Goal: Check status: Check status

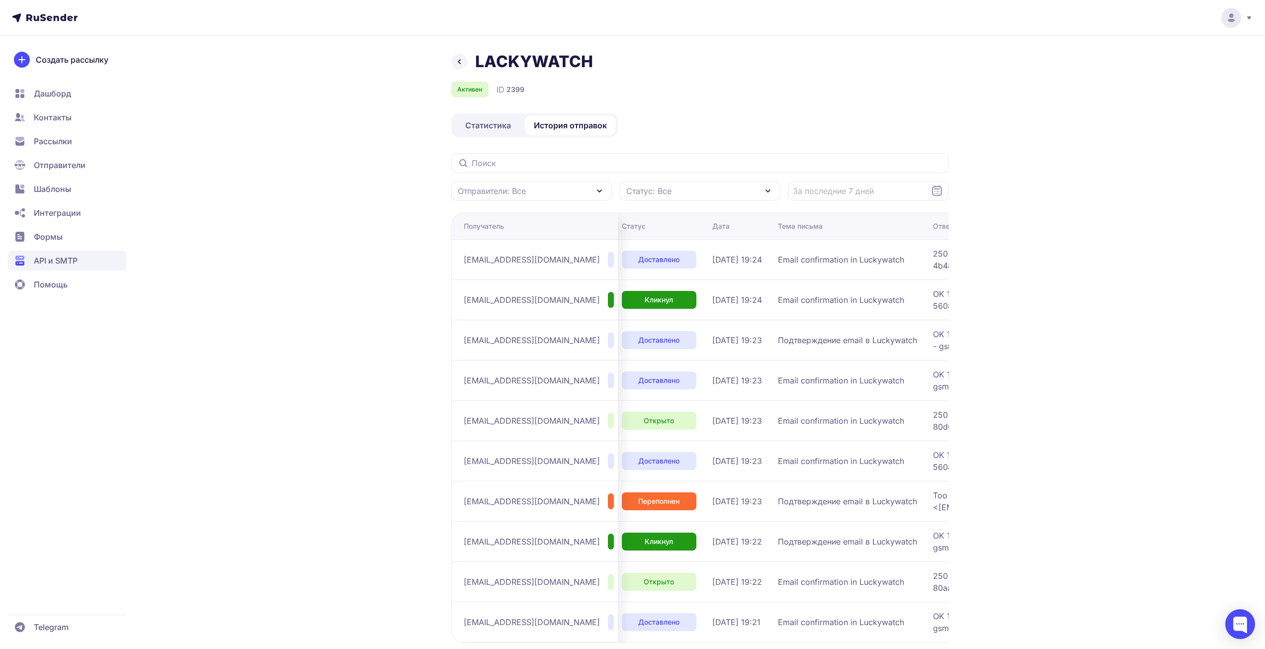
scroll to position [0, 253]
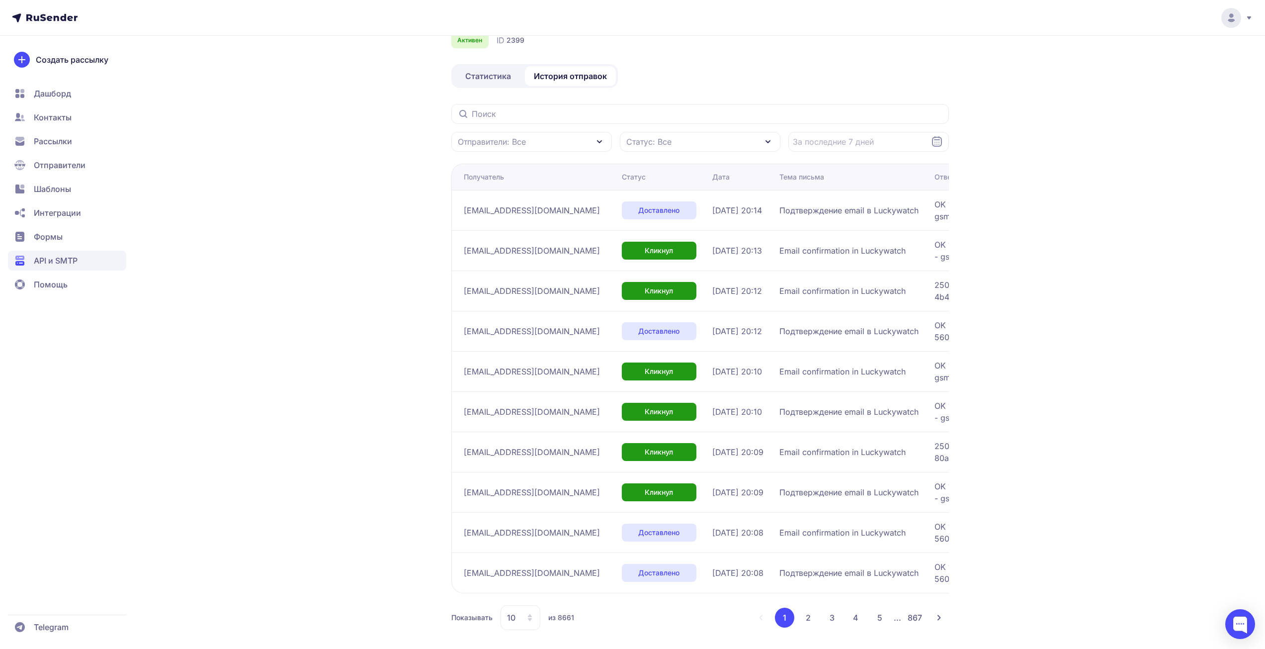
scroll to position [54, 0]
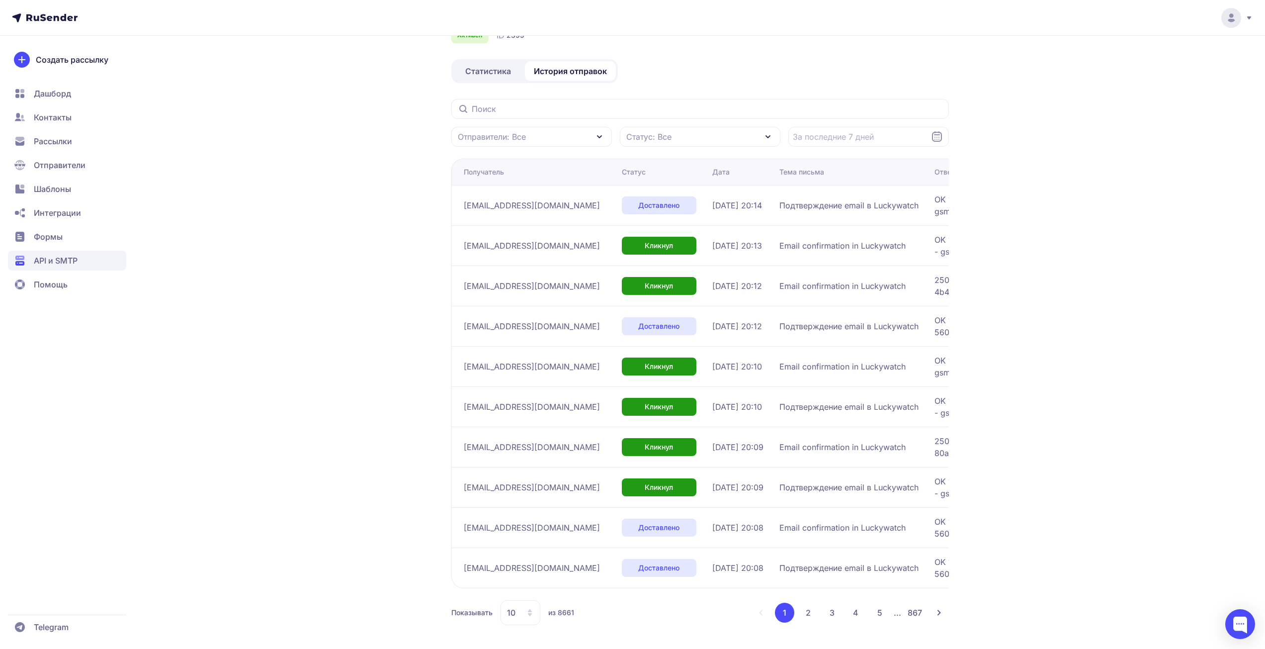
click at [521, 612] on div "10" at bounding box center [521, 612] width 40 height 25
click at [524, 583] on span "100" at bounding box center [560, 581] width 107 height 20
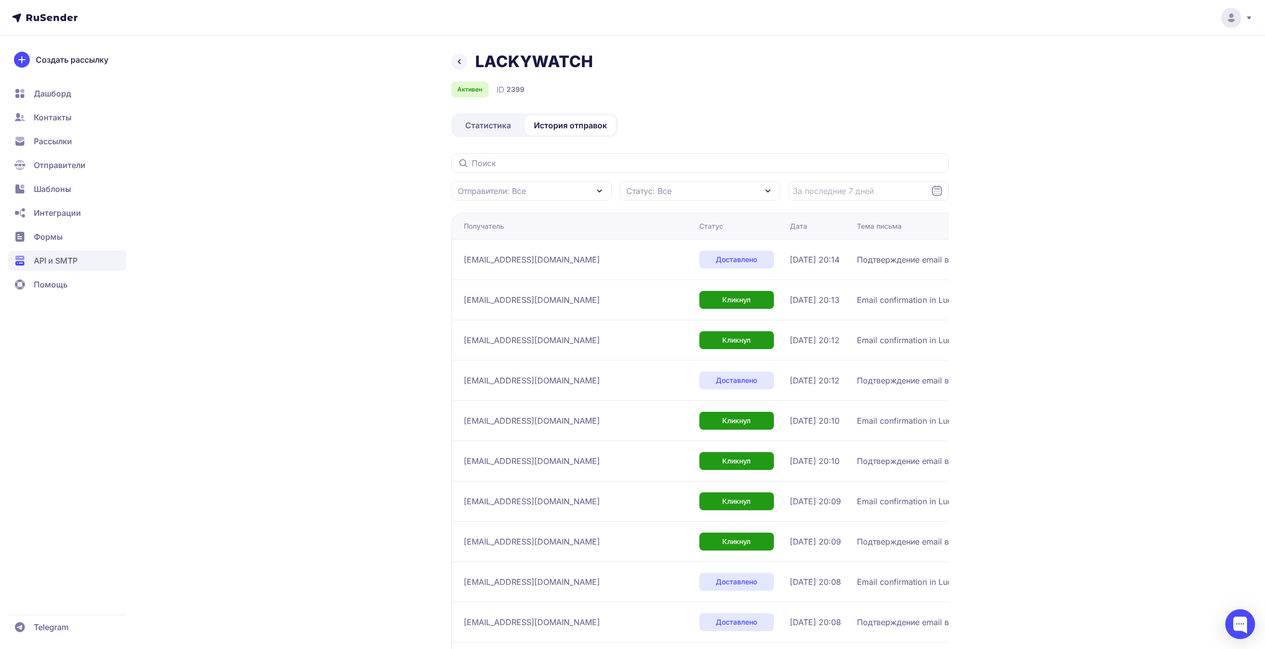
click at [480, 125] on span "Статистика" at bounding box center [488, 125] width 46 height 12
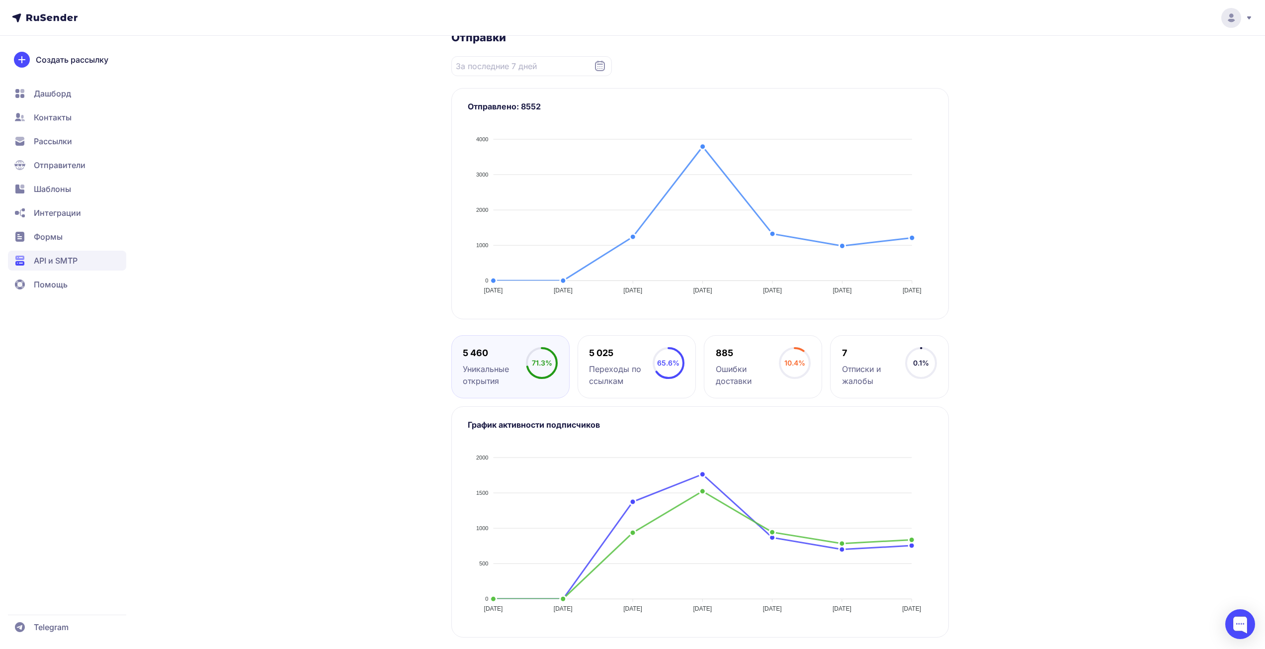
scroll to position [123, 0]
click at [295, 165] on div "LACKYWATCH Активен ID 2399 ******* ay-BDg Статистика История отправок Отправки …" at bounding box center [633, 288] width 716 height 720
